Goal: Obtain resource: Download file/media

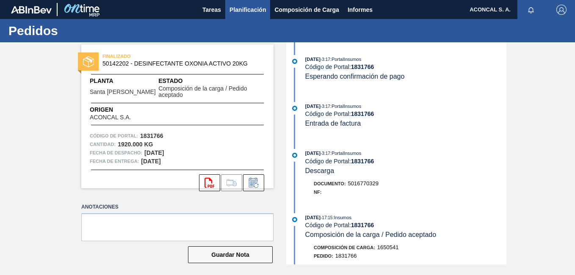
click at [253, 9] on span "Planificación" at bounding box center [247, 10] width 36 height 10
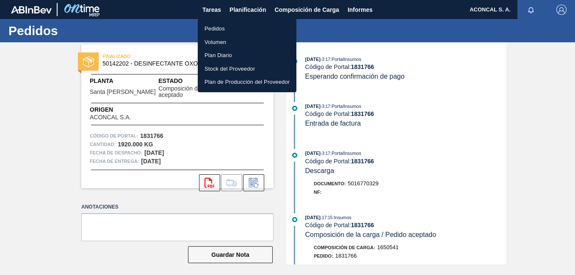
click at [221, 25] on font "Pedidos" at bounding box center [214, 29] width 20 height 8
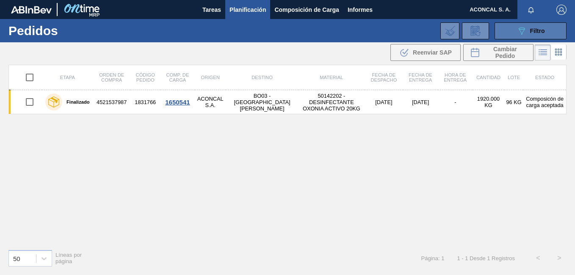
click at [526, 31] on icon "089F7B8B-B2A5-4AFE-B5C0-19BA573D28AC" at bounding box center [521, 31] width 10 height 10
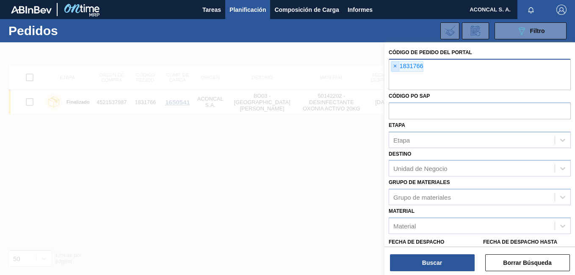
click at [394, 66] on span "×" at bounding box center [395, 66] width 8 height 10
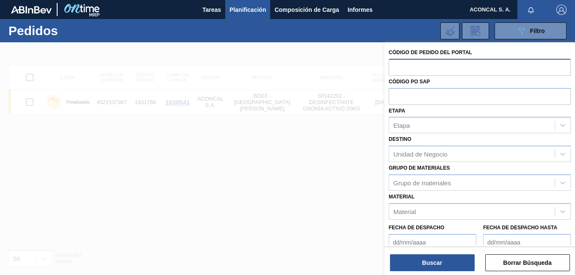
click at [419, 66] on input "text" at bounding box center [480, 67] width 182 height 16
paste input "text"
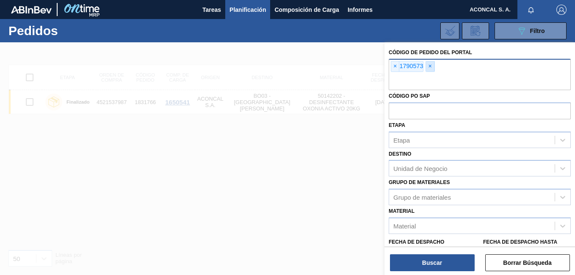
click at [432, 70] on span "×" at bounding box center [430, 66] width 8 height 10
click at [439, 266] on button "Buscar" at bounding box center [432, 262] width 85 height 17
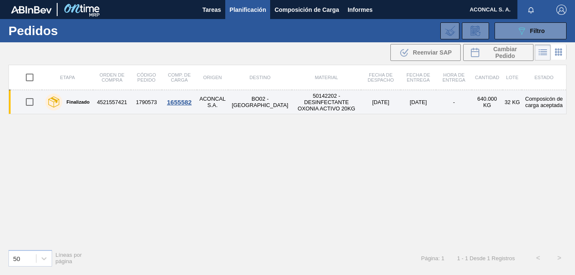
click at [300, 103] on td "50142202 - DESINFECTANTE OXONIA ACTIVO 20KG" at bounding box center [326, 102] width 69 height 24
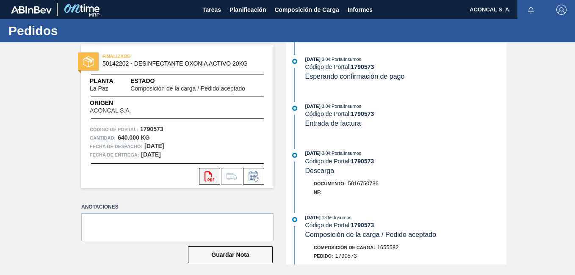
click at [210, 173] on icon at bounding box center [209, 176] width 10 height 10
click at [257, 10] on span "Planificación" at bounding box center [247, 10] width 36 height 10
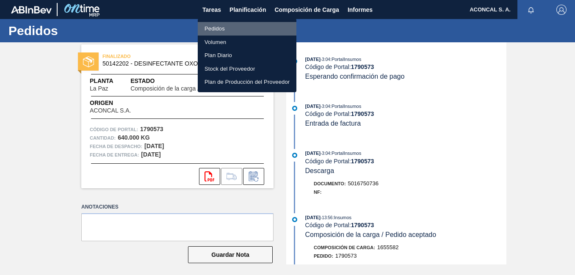
click at [241, 26] on li "Pedidos" at bounding box center [247, 29] width 99 height 14
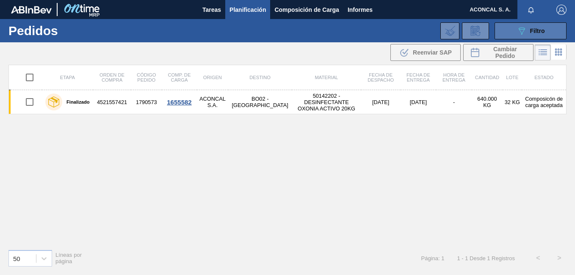
click at [534, 32] on span "Filtro" at bounding box center [537, 31] width 15 height 7
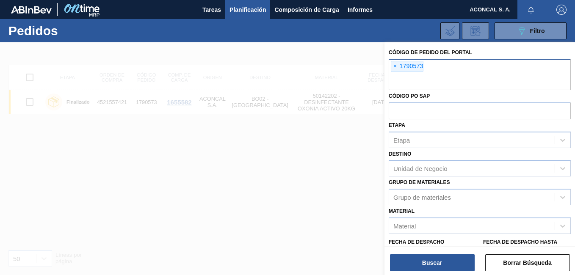
click at [392, 65] on span "×" at bounding box center [395, 66] width 8 height 10
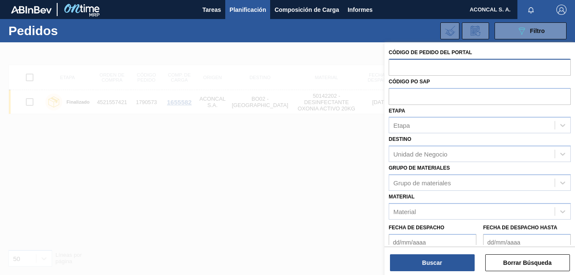
click at [425, 70] on input "text" at bounding box center [480, 67] width 182 height 16
paste input "1857046"
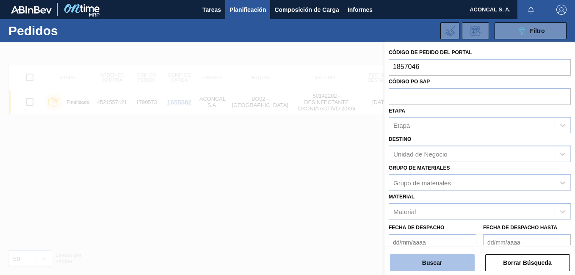
type input "1857046"
click at [437, 262] on button "Buscar" at bounding box center [432, 262] width 85 height 17
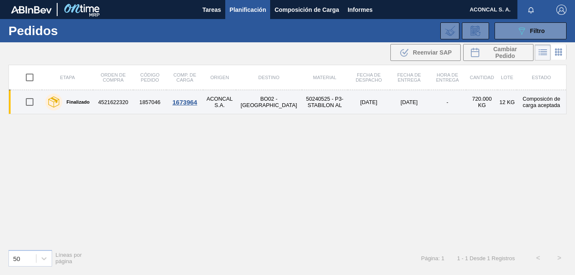
click at [302, 104] on td "50240525 - P3-STABILON AL" at bounding box center [325, 102] width 46 height 24
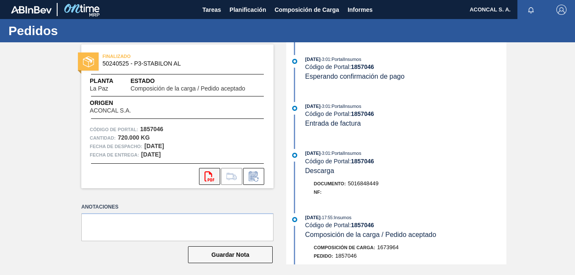
click at [204, 174] on icon "svg{fill:#ff0000}" at bounding box center [209, 176] width 10 height 10
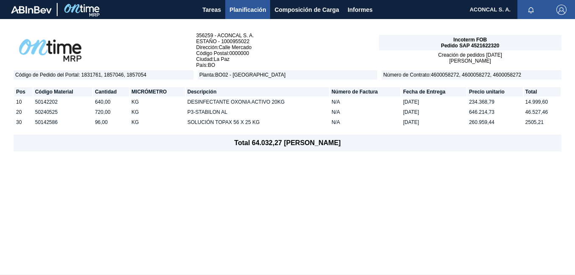
click at [227, 215] on div "356259 - ACONCAL S. A. ESTAÑO - 1000955022 Dirección : Calle Mercado Código Pos…" at bounding box center [287, 147] width 575 height 256
